Goal: Information Seeking & Learning: Learn about a topic

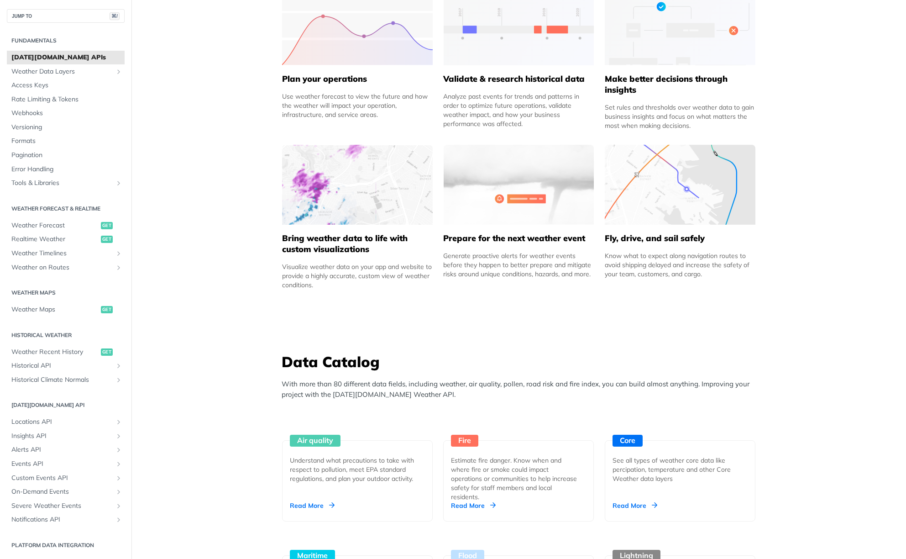
scroll to position [478, 0]
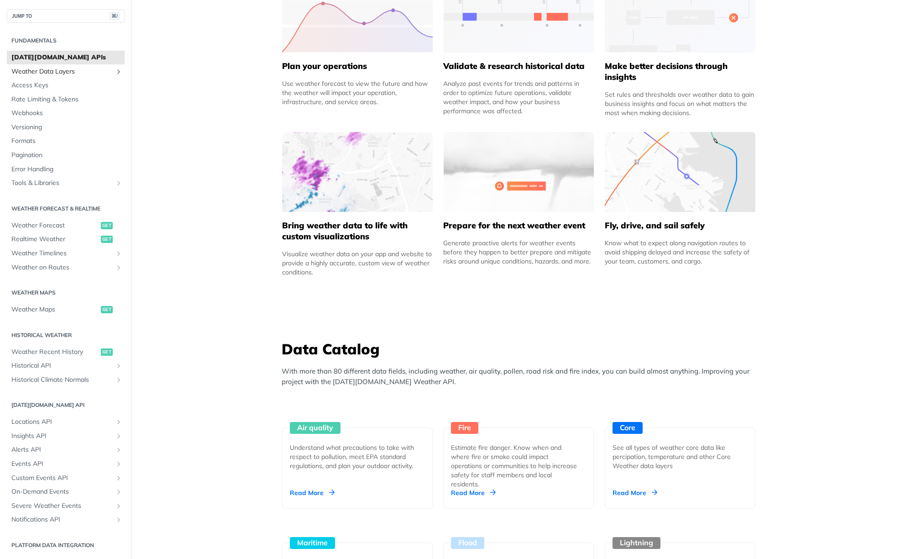
click at [39, 71] on span "Weather Data Layers" at bounding box center [61, 71] width 101 height 9
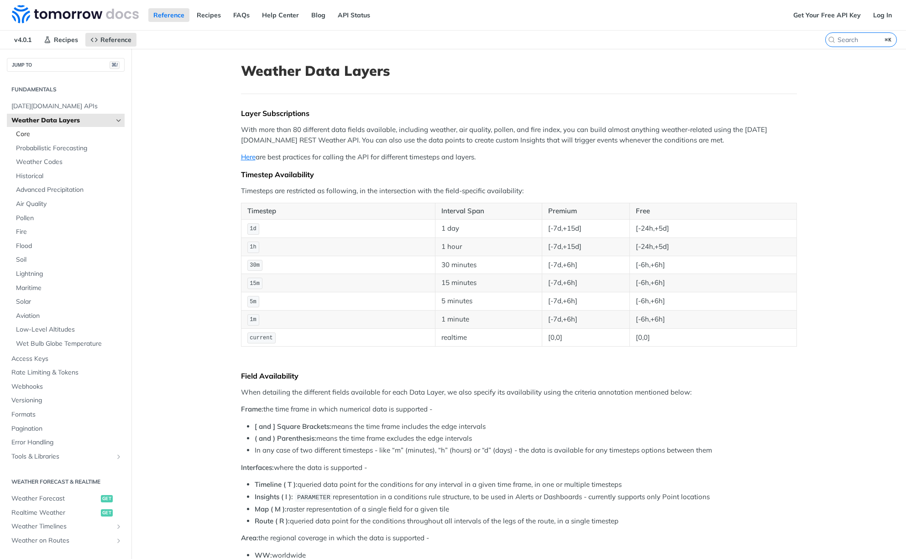
click at [22, 135] on span "Core" at bounding box center [69, 134] width 106 height 9
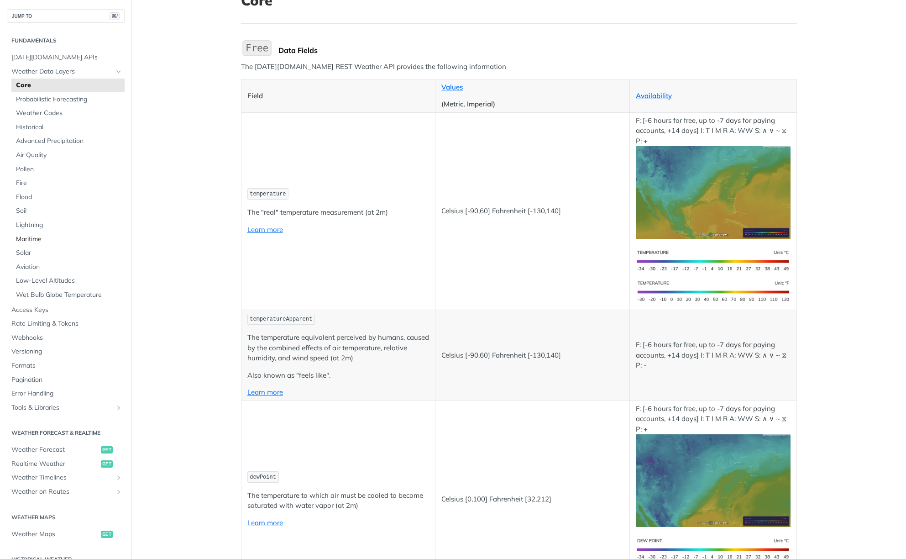
scroll to position [72, 0]
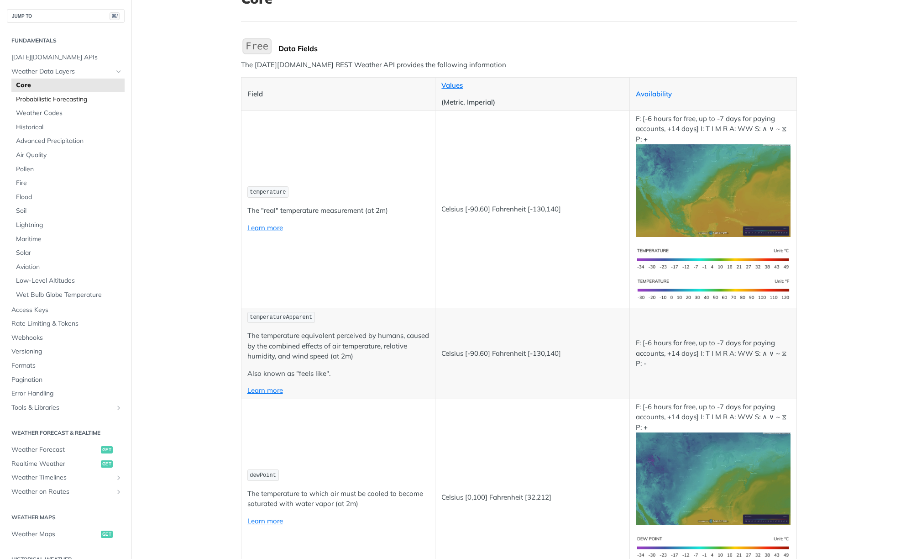
click at [38, 100] on span "Probabilistic Forecasting" at bounding box center [69, 99] width 106 height 9
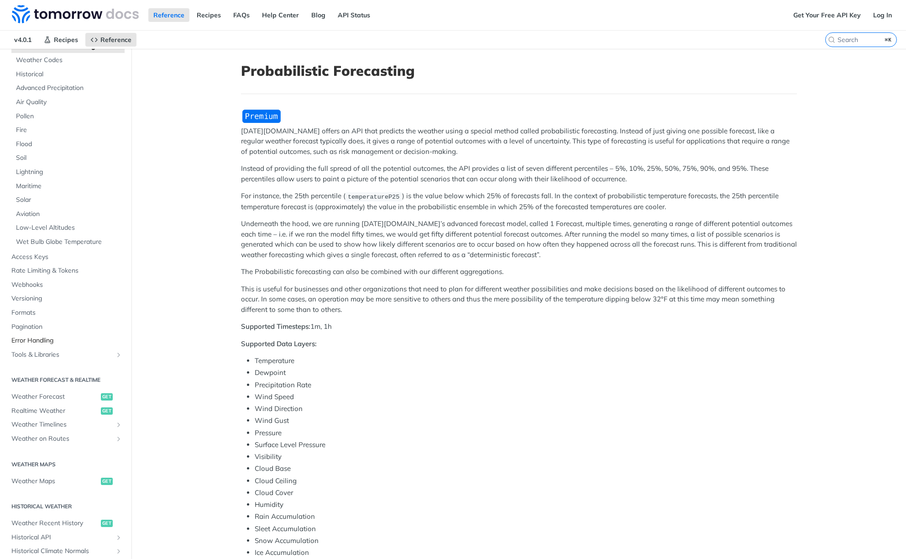
scroll to position [141, 0]
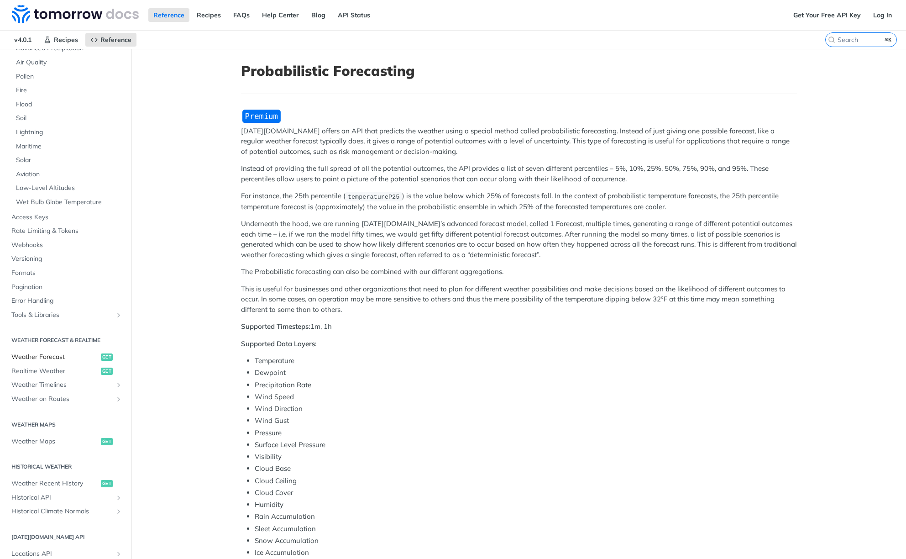
click at [54, 353] on span "Weather Forecast" at bounding box center [54, 356] width 87 height 9
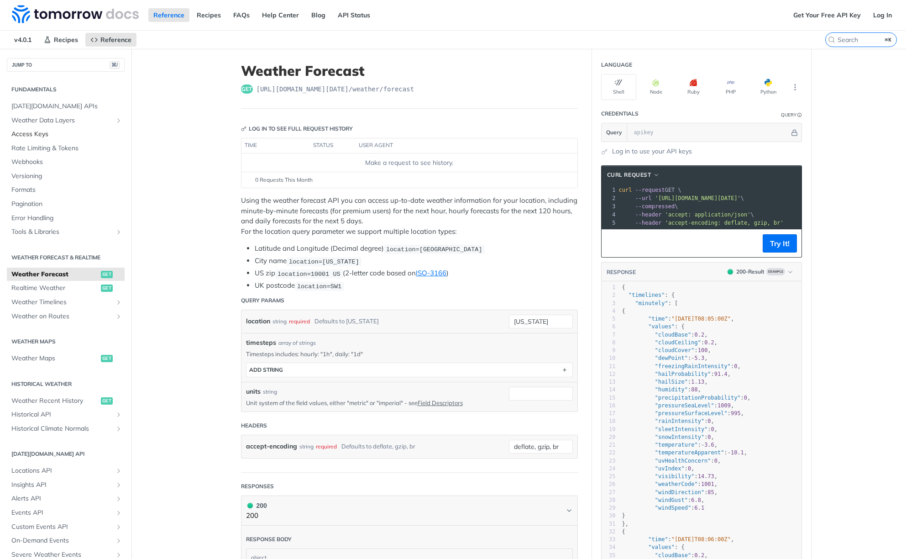
click at [29, 134] on span "Access Keys" at bounding box center [66, 134] width 111 height 9
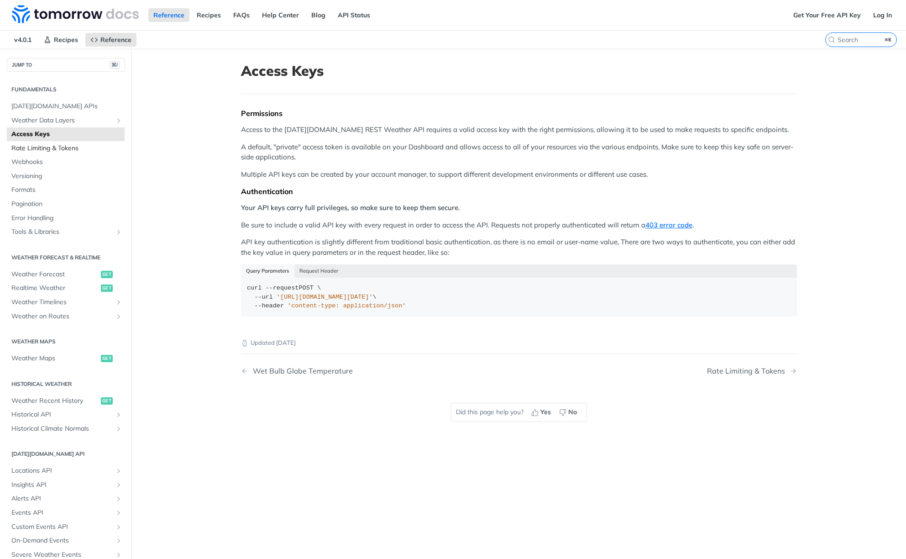
click at [31, 146] on span "Rate Limiting & Tokens" at bounding box center [66, 148] width 111 height 9
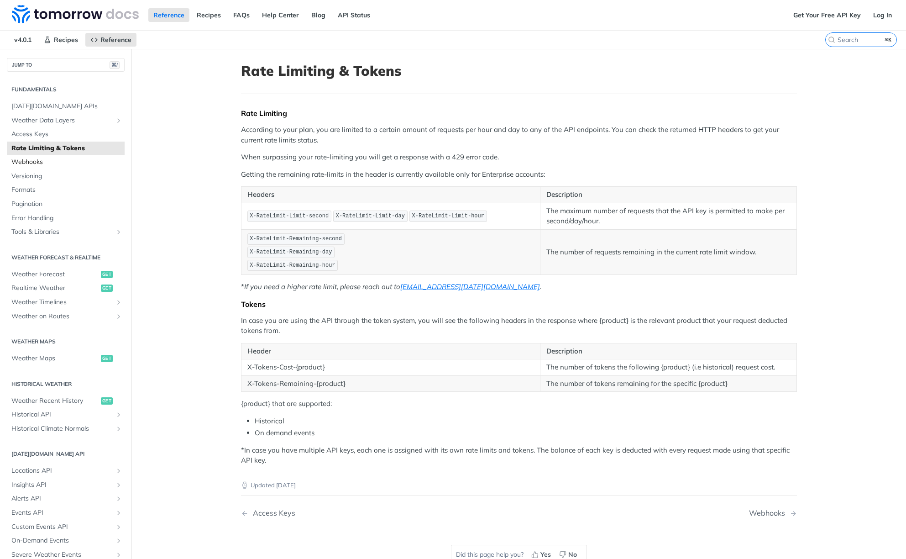
click at [29, 159] on span "Webhooks" at bounding box center [66, 161] width 111 height 9
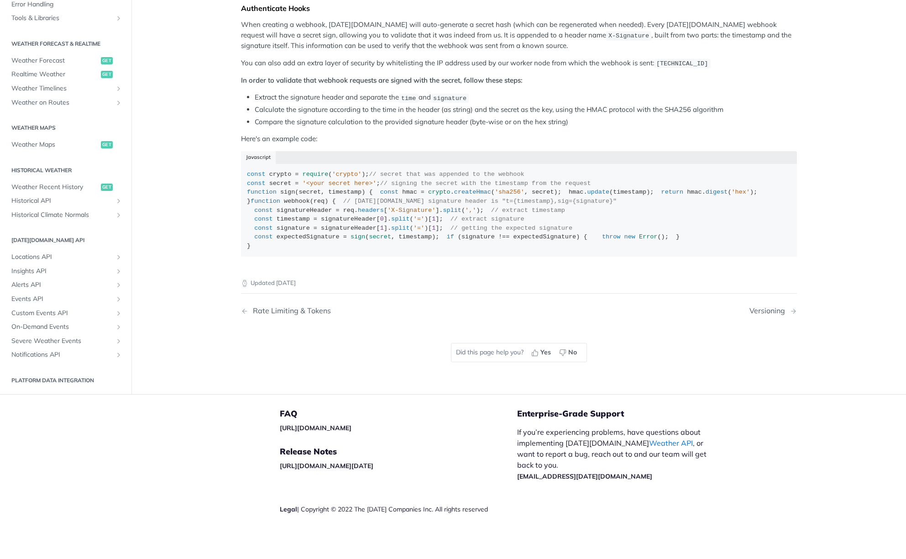
scroll to position [590, 0]
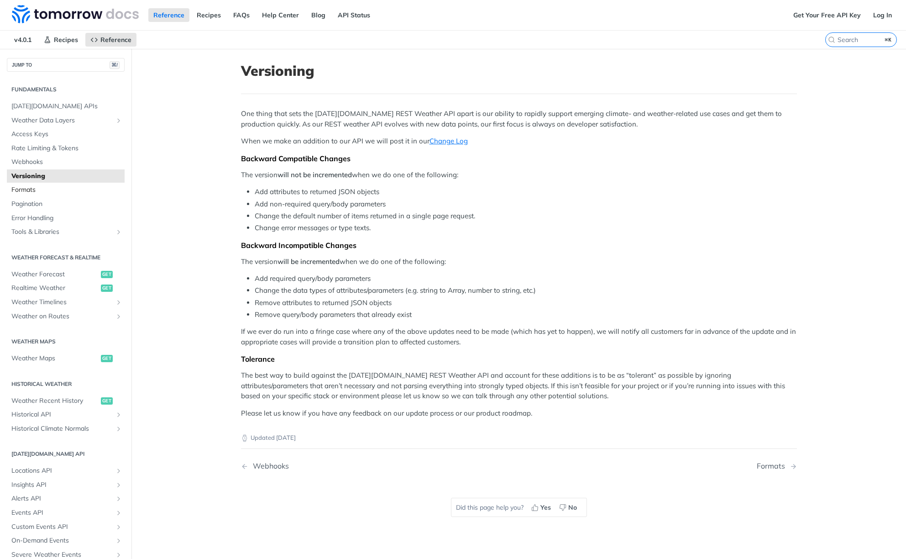
click at [58, 190] on span "Formats" at bounding box center [66, 189] width 111 height 9
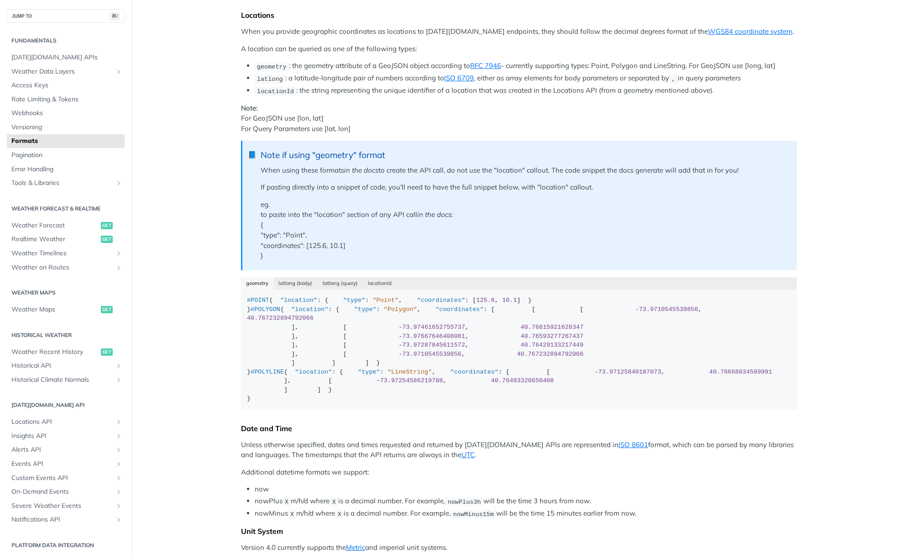
scroll to position [103, 0]
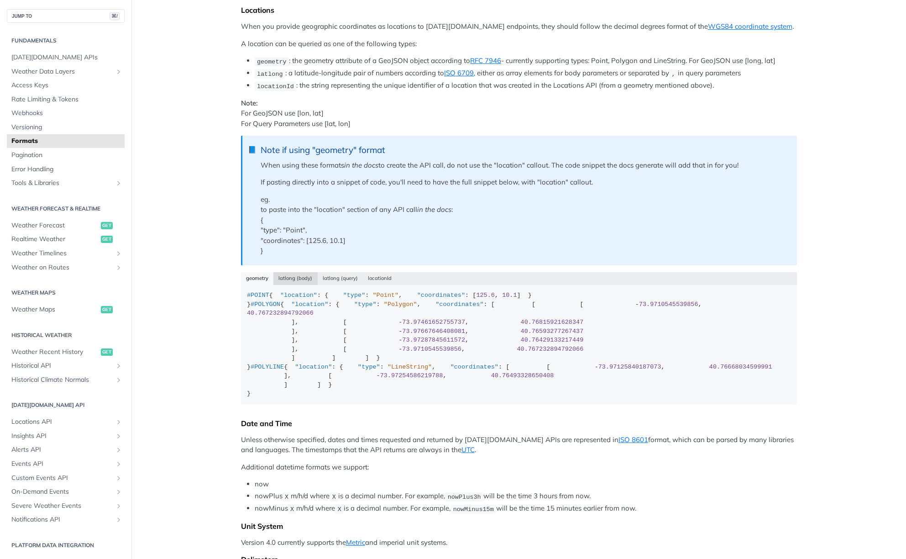
click at [288, 276] on button "latlong (body)" at bounding box center [295, 278] width 44 height 13
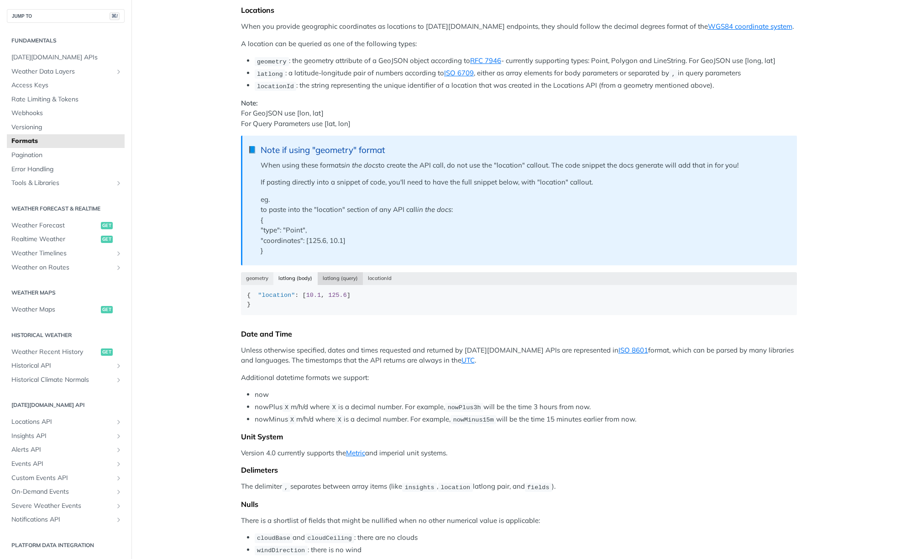
click at [329, 276] on button "latlong (query)" at bounding box center [341, 278] width 46 height 13
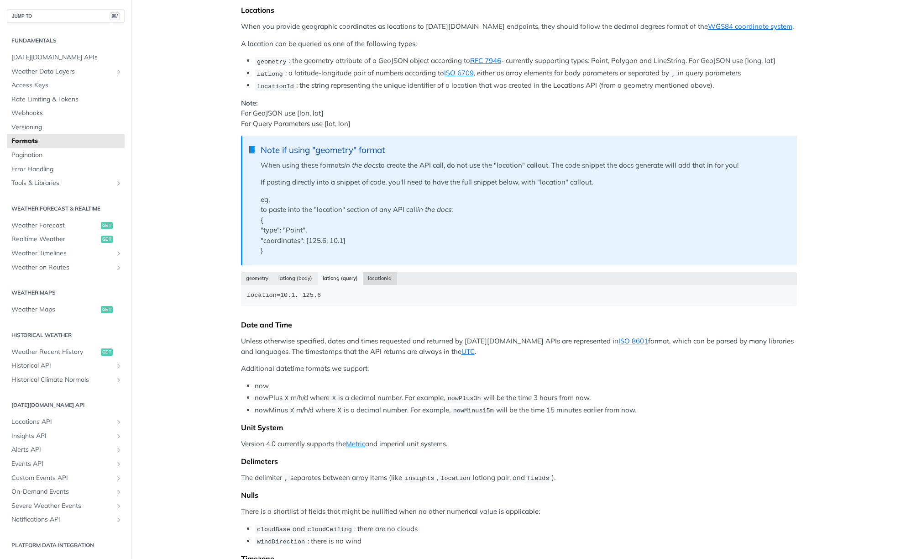
click at [363, 277] on button "locationId" at bounding box center [380, 278] width 34 height 13
click at [255, 276] on button "geometry" at bounding box center [257, 278] width 33 height 13
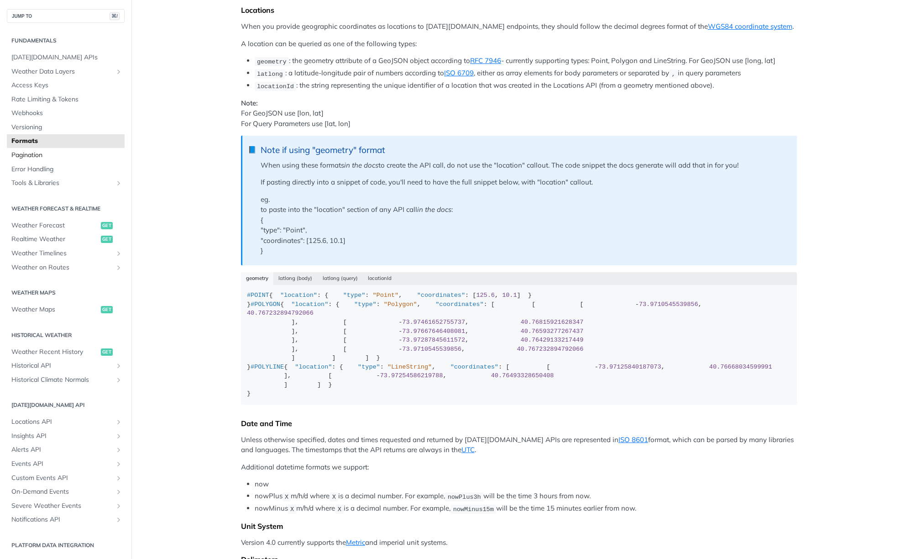
click at [26, 155] on span "Pagination" at bounding box center [66, 155] width 111 height 9
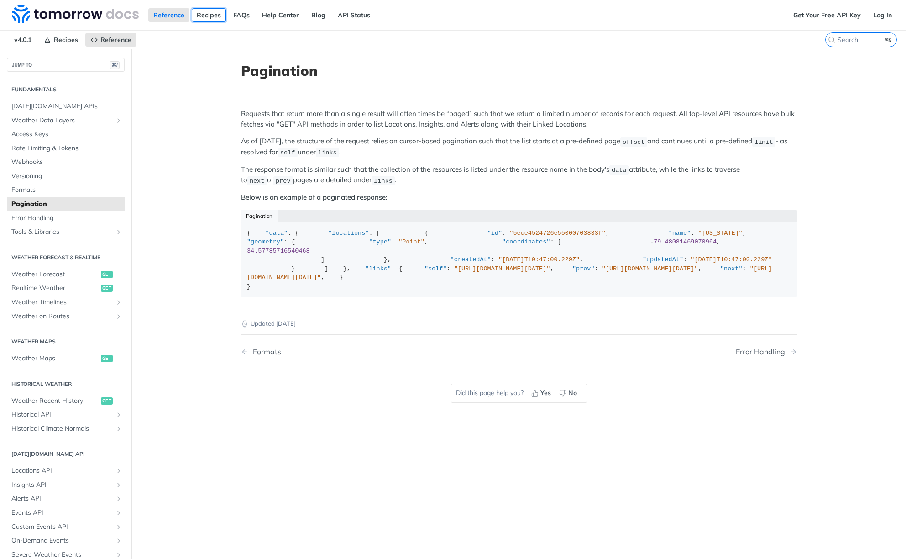
click at [206, 16] on link "Recipes" at bounding box center [209, 15] width 34 height 14
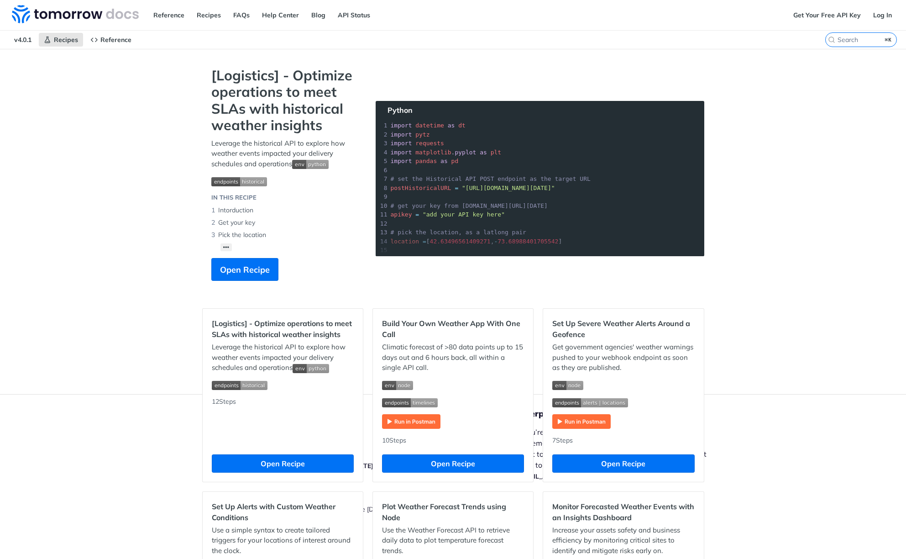
scroll to position [2, 0]
